Goal: Transaction & Acquisition: Purchase product/service

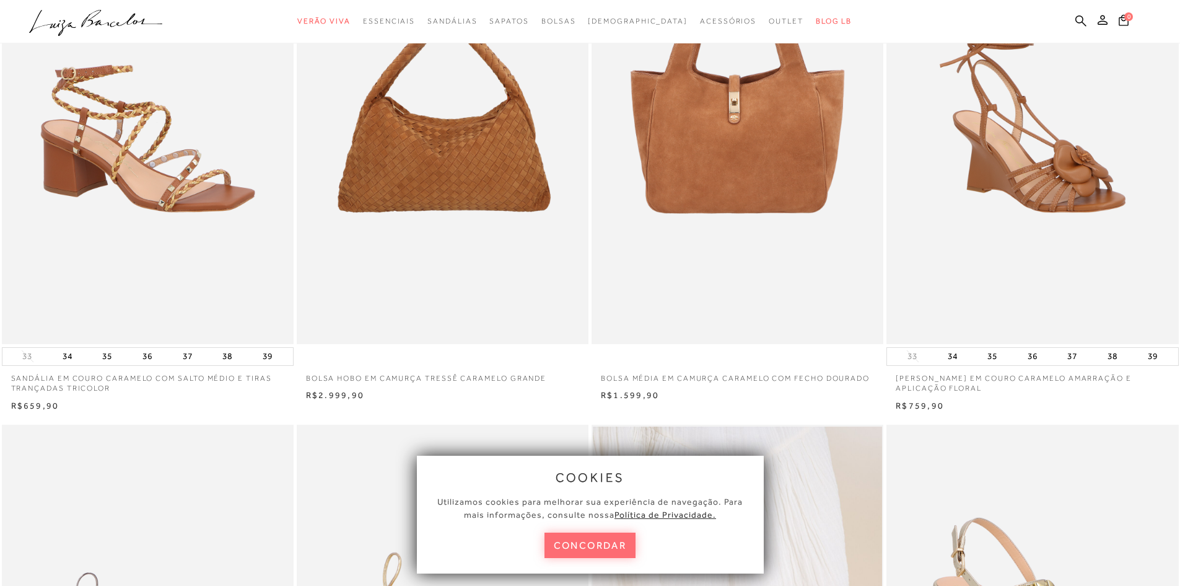
click at [588, 550] on button "concordar" at bounding box center [591, 544] width 92 height 25
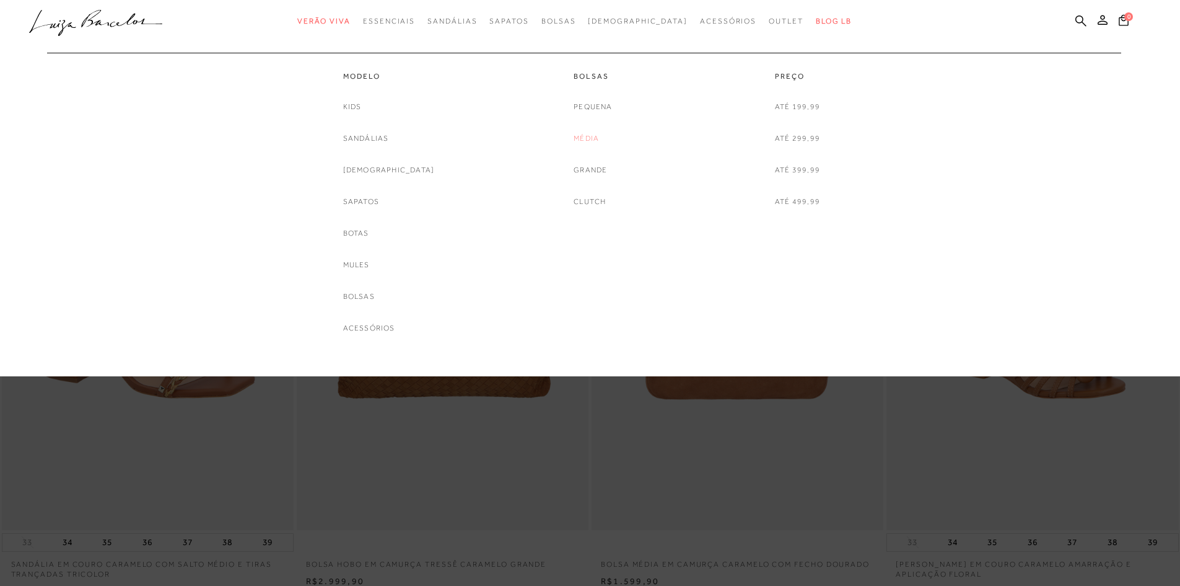
click at [588, 139] on link "Média" at bounding box center [586, 138] width 25 height 13
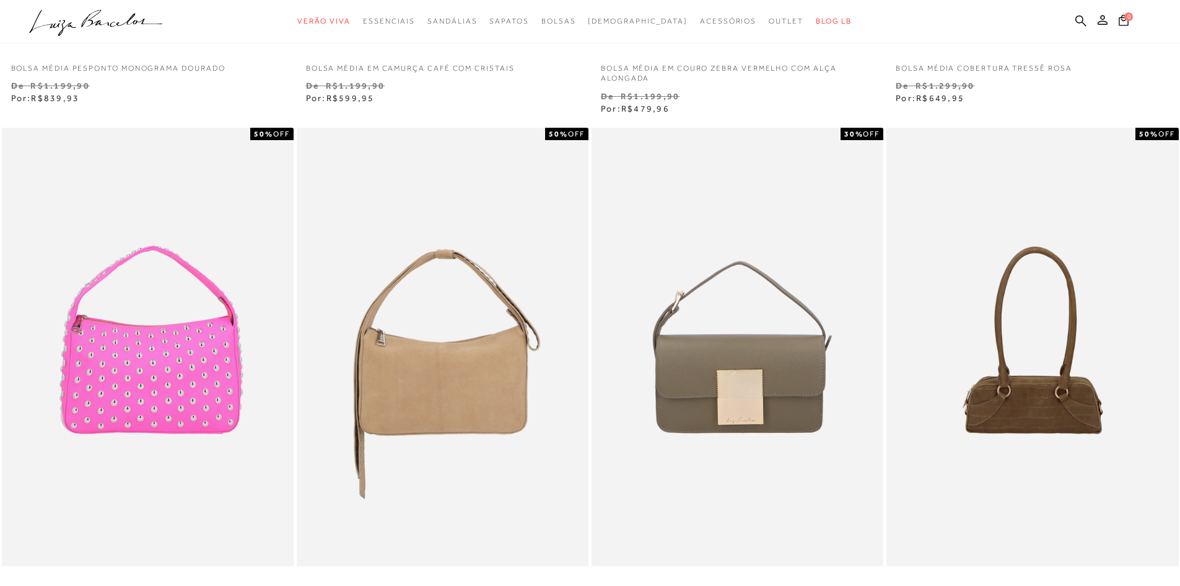
scroll to position [558, 0]
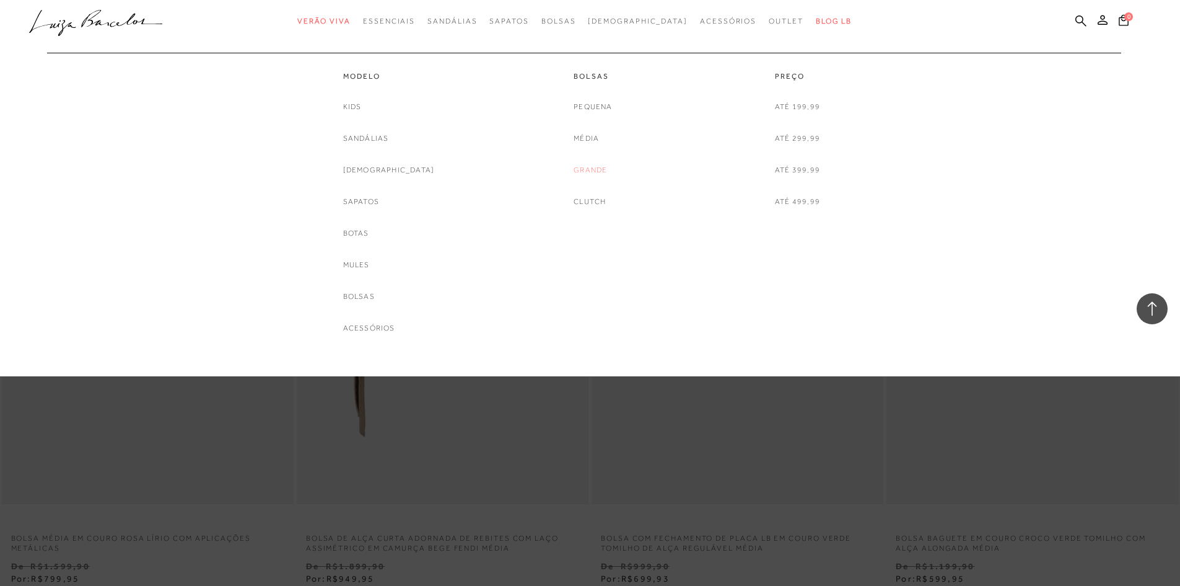
click at [592, 164] on link "Grande" at bounding box center [590, 170] width 33 height 13
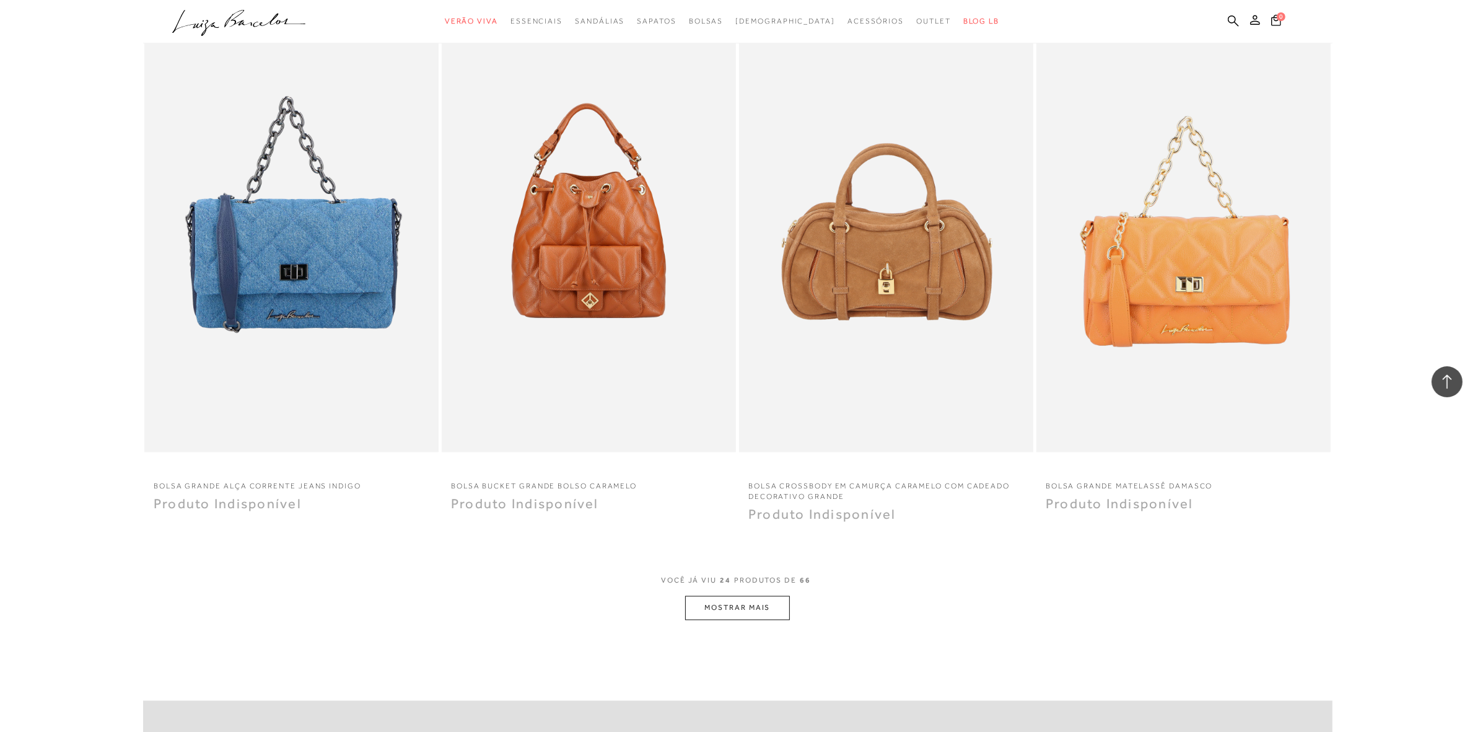
scroll to position [2726, 0]
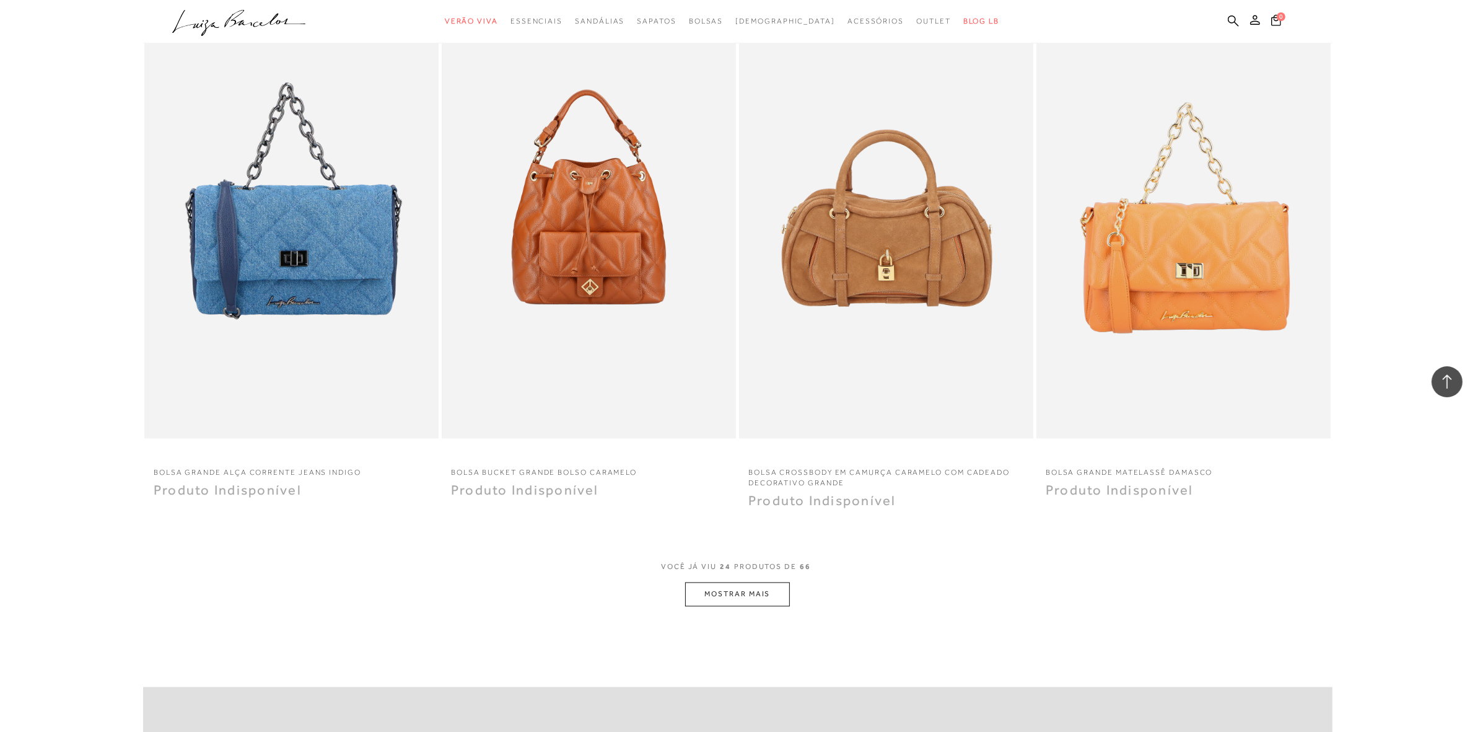
click at [739, 585] on button "MOSTRAR MAIS" at bounding box center [737, 594] width 104 height 24
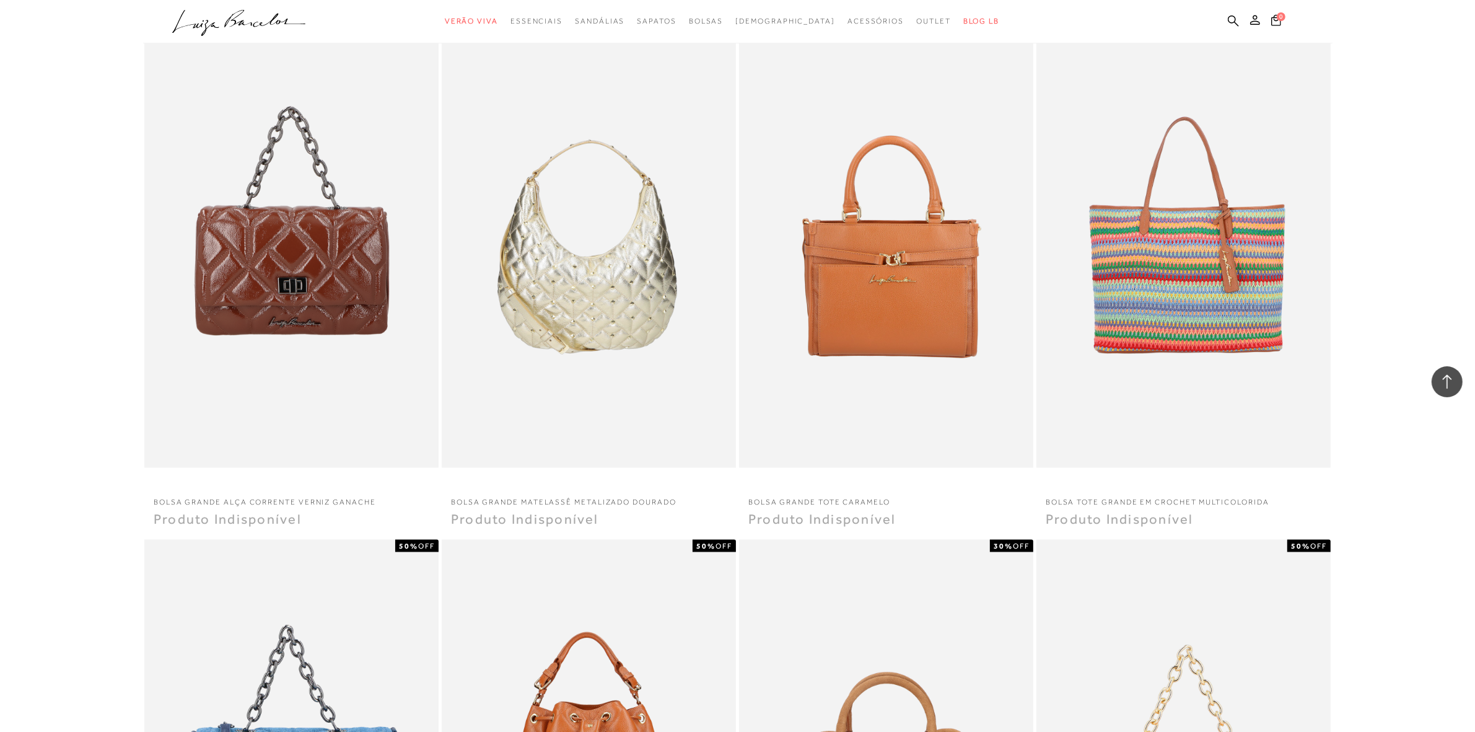
scroll to position [0, 0]
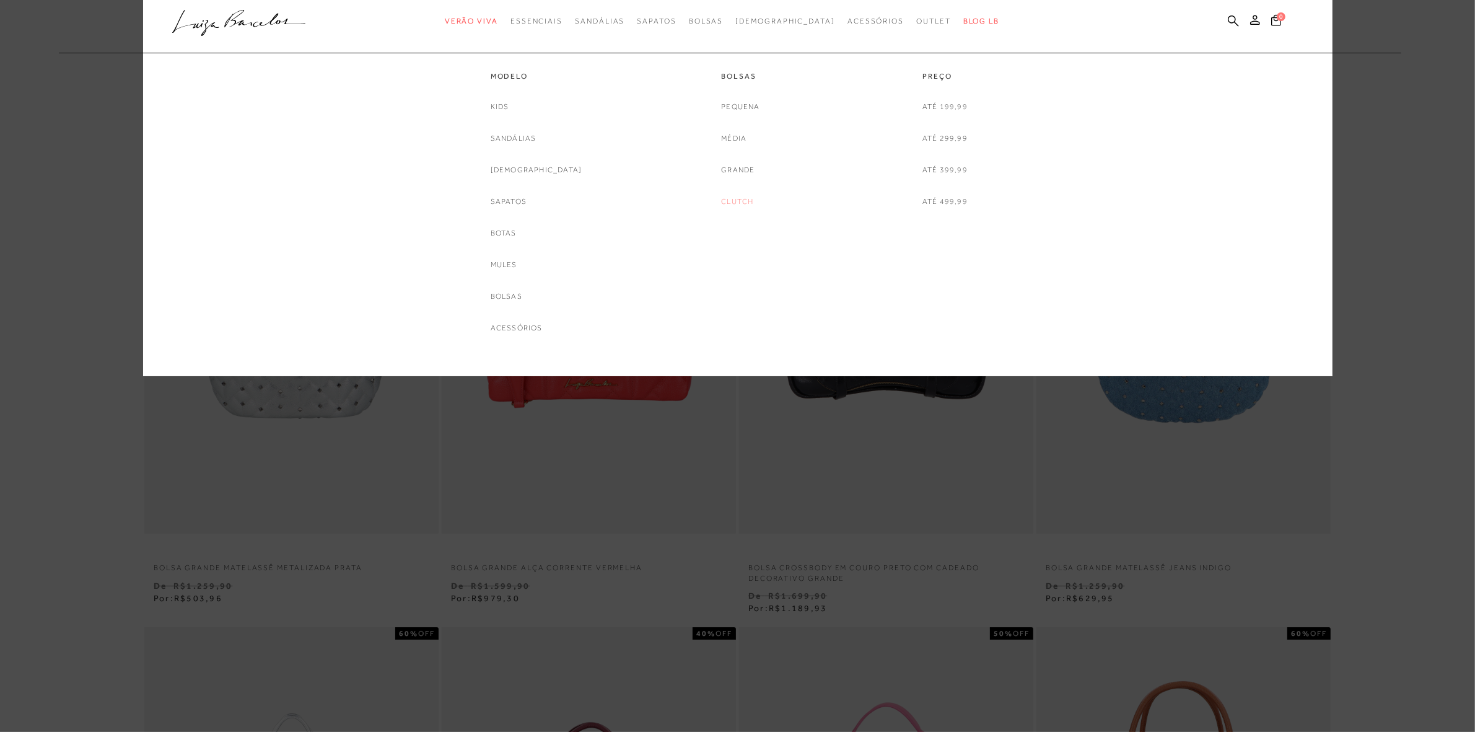
click at [739, 197] on link "Clutch" at bounding box center [737, 201] width 32 height 13
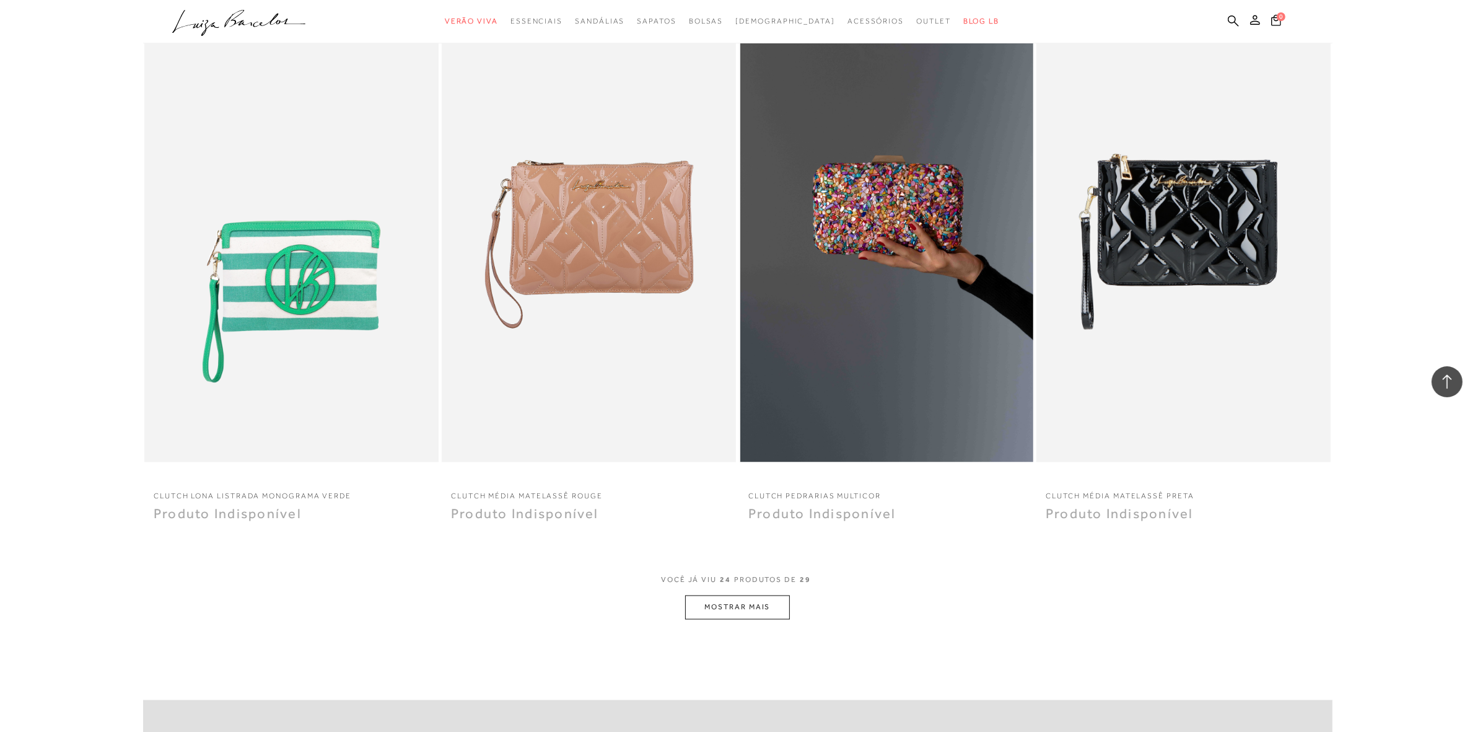
scroll to position [2633, 0]
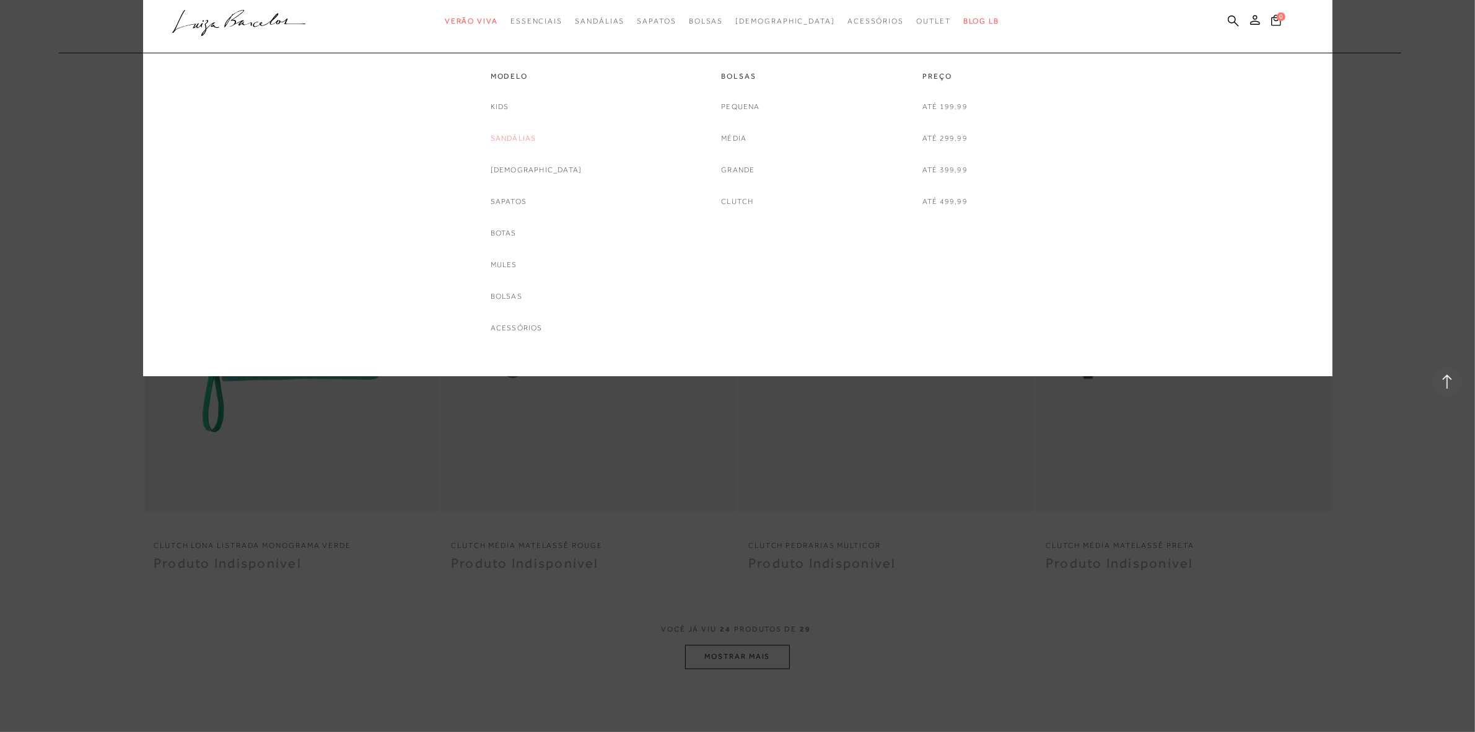
click at [532, 140] on link "Sandálias" at bounding box center [514, 138] width 46 height 13
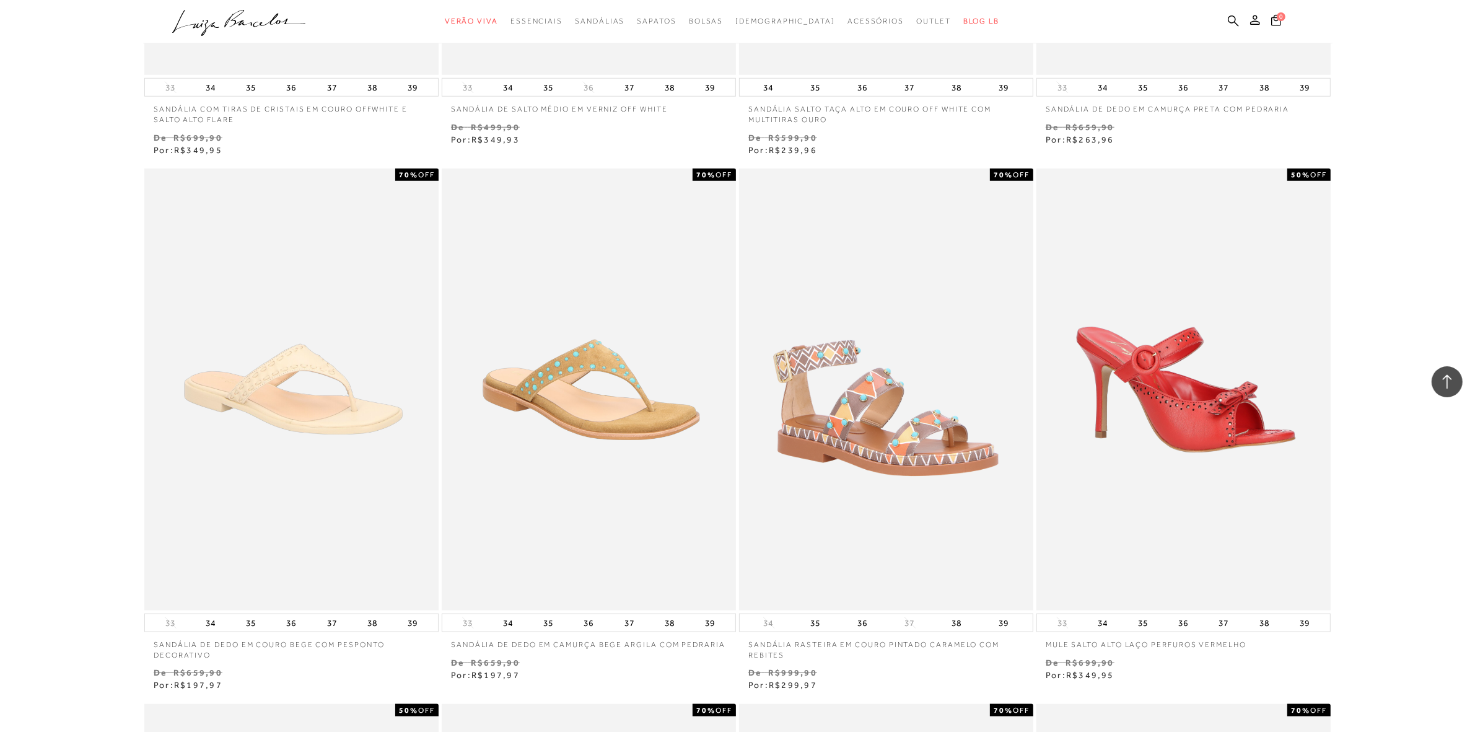
scroll to position [1549, 0]
